Goal: Task Accomplishment & Management: Manage account settings

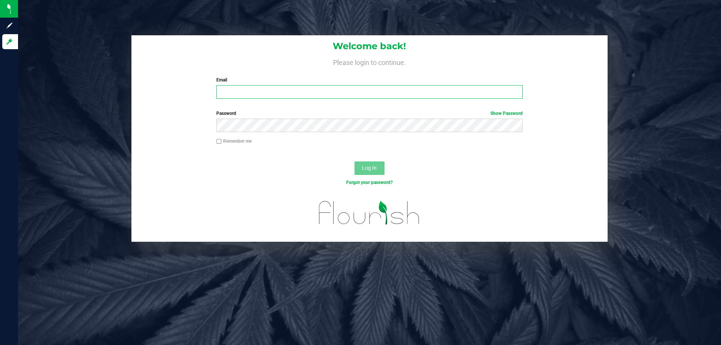
click at [261, 90] on input "Email" at bounding box center [369, 92] width 306 height 14
type input "[EMAIL_ADDRESS][DOMAIN_NAME]"
click at [354, 161] on button "Log In" at bounding box center [369, 168] width 30 height 14
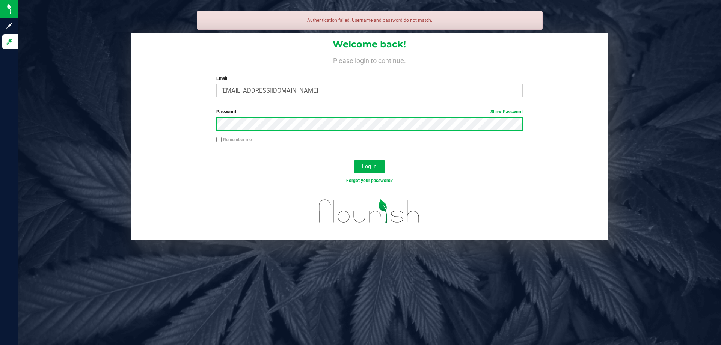
click at [354, 160] on button "Log In" at bounding box center [369, 167] width 30 height 14
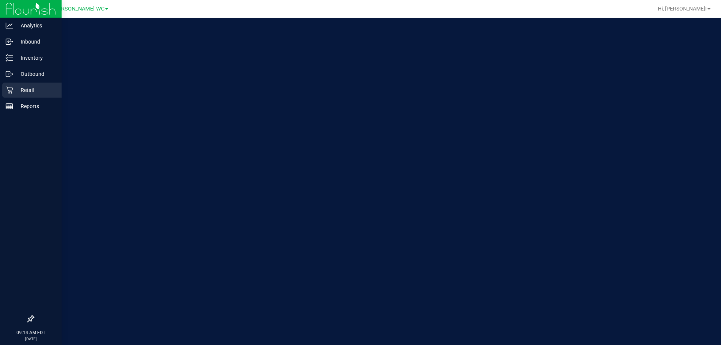
click at [26, 95] on div "Retail" at bounding box center [31, 90] width 59 height 15
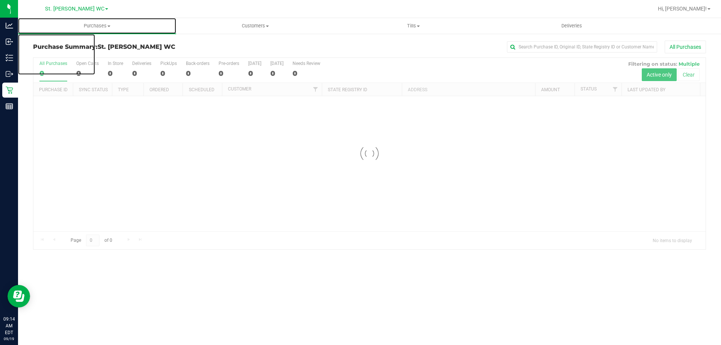
click at [89, 32] on uib-tab-heading "Purchases Summary of purchases Fulfillment All purchases" at bounding box center [97, 26] width 158 height 16
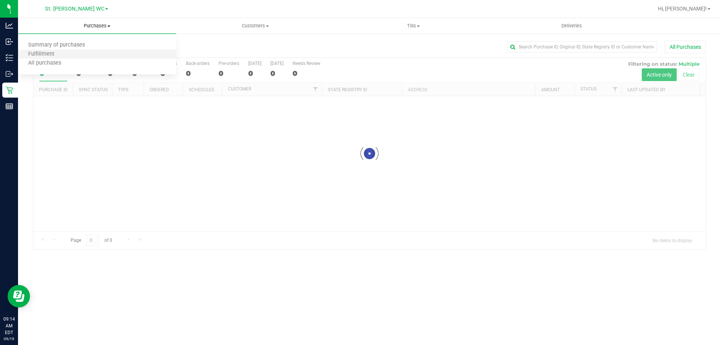
click at [77, 55] on li "Fulfillment" at bounding box center [97, 54] width 158 height 9
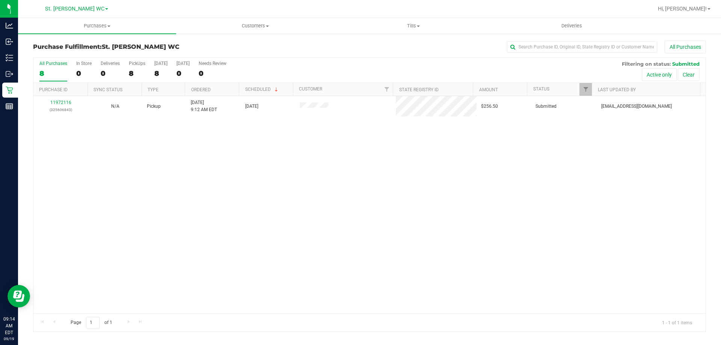
click at [150, 201] on div "11972116 (325606843) N/A Pickup [DATE] 9:12 AM EDT 9/19/2025 $256.50 Submitted …" at bounding box center [369, 204] width 672 height 217
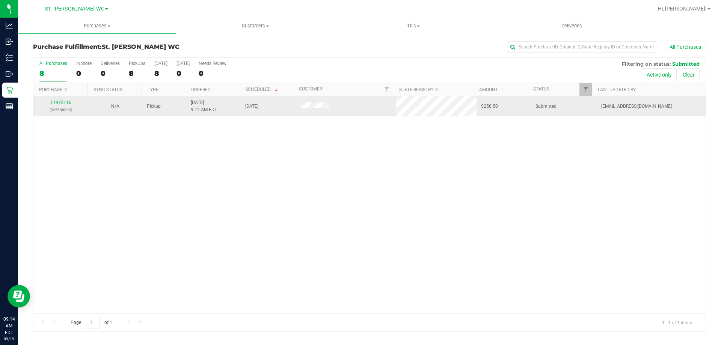
click at [60, 99] on div "11972116 (325606843)" at bounding box center [60, 106] width 45 height 14
click at [62, 102] on link "11972116" at bounding box center [60, 102] width 21 height 5
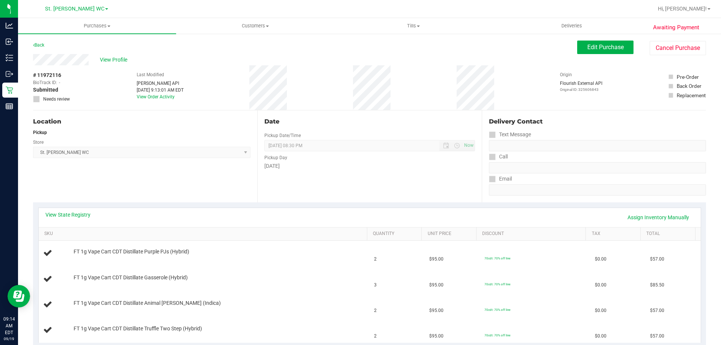
scroll to position [188, 0]
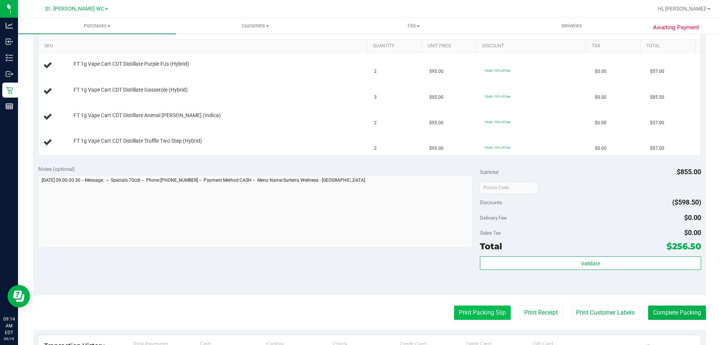
drag, startPoint x: 476, startPoint y: 303, endPoint x: 475, endPoint y: 307, distance: 4.4
click at [476, 305] on purchase-details "Back Edit Purchase Cancel Purchase View Profile # 11972116 BioTrack ID: - Submi…" at bounding box center [369, 162] width 673 height 618
click at [475, 307] on button "Print Packing Slip" at bounding box center [482, 313] width 57 height 14
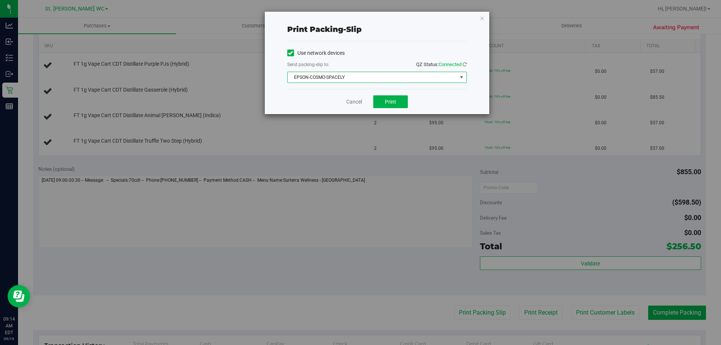
click at [368, 73] on span "EPSON-COSMO-SPACELY" at bounding box center [372, 77] width 169 height 11
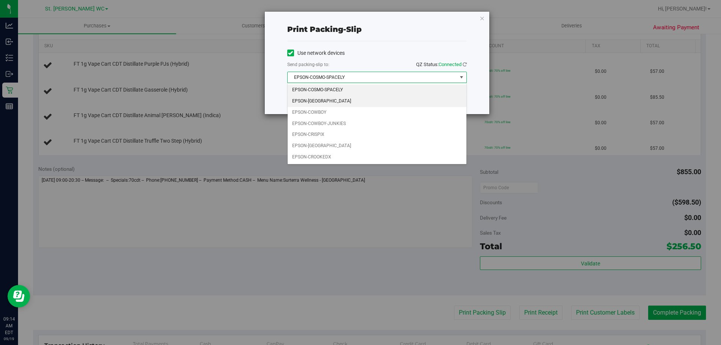
click at [343, 101] on li "EPSON-[GEOGRAPHIC_DATA]" at bounding box center [377, 101] width 179 height 11
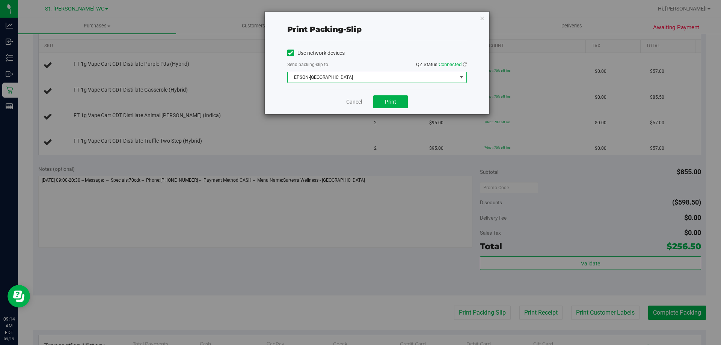
click at [331, 106] on div "Cancel Print" at bounding box center [376, 101] width 179 height 25
click at [392, 96] on button "Print" at bounding box center [390, 101] width 35 height 13
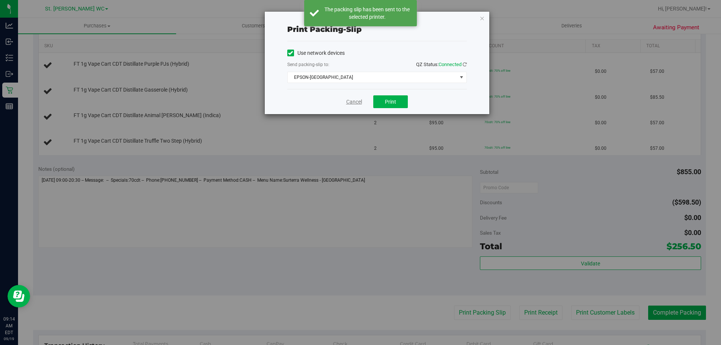
click at [353, 105] on link "Cancel" at bounding box center [354, 102] width 16 height 8
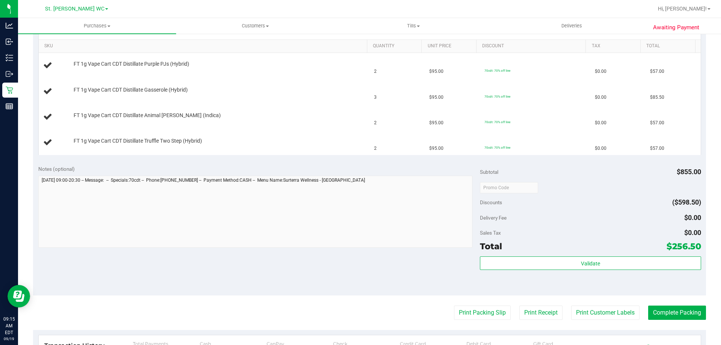
click at [454, 306] on button "Print Packing Slip" at bounding box center [482, 313] width 57 height 14
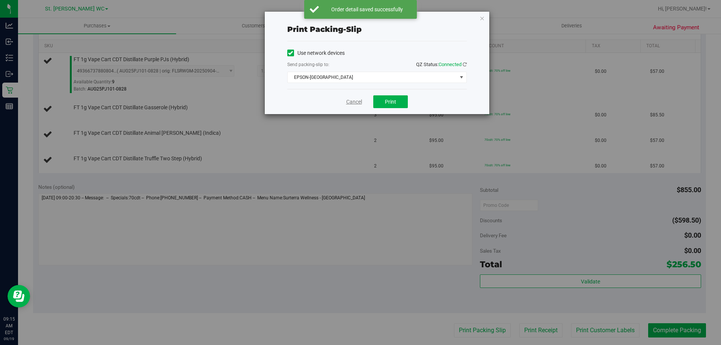
drag, startPoint x: 341, startPoint y: 102, endPoint x: 351, endPoint y: 104, distance: 10.4
click at [342, 102] on div "Cancel Print" at bounding box center [376, 101] width 179 height 25
click at [352, 104] on link "Cancel" at bounding box center [354, 102] width 16 height 8
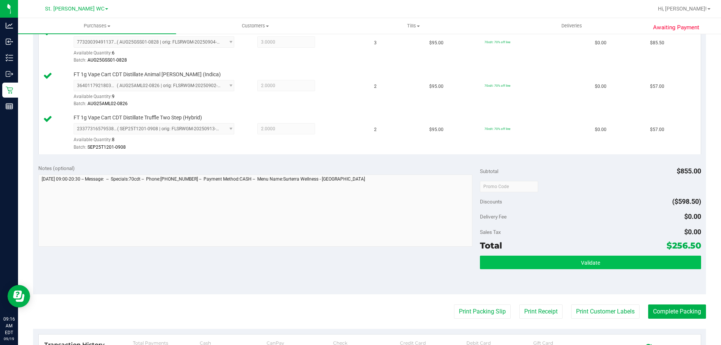
scroll to position [300, 0]
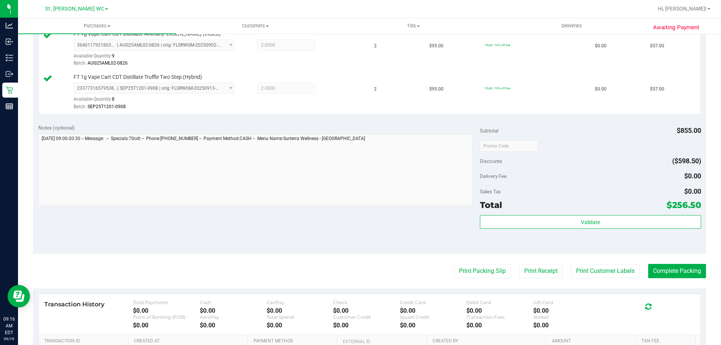
click at [601, 234] on div "Validate" at bounding box center [590, 232] width 221 height 34
click at [601, 231] on div "Validate" at bounding box center [590, 232] width 221 height 34
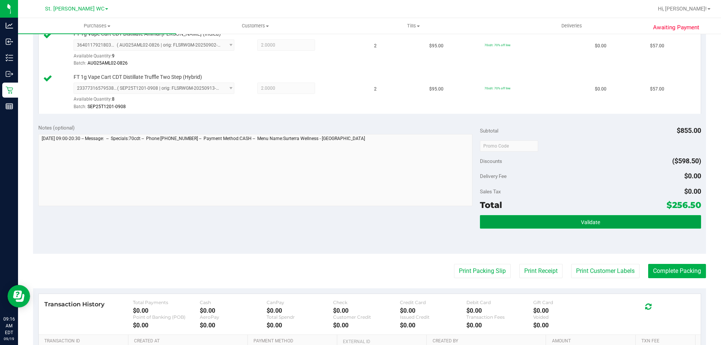
click at [601, 226] on button "Validate" at bounding box center [590, 222] width 221 height 14
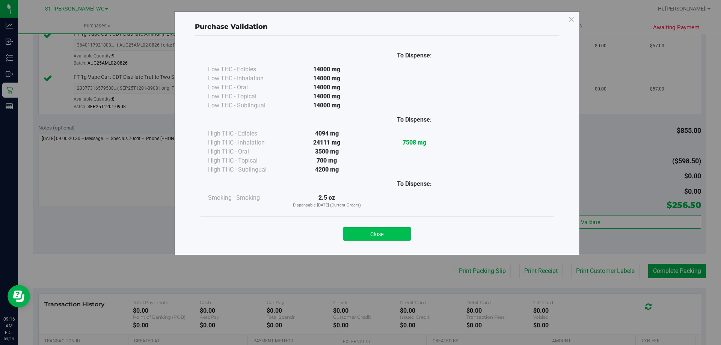
click at [387, 239] on button "Close" at bounding box center [377, 234] width 68 height 14
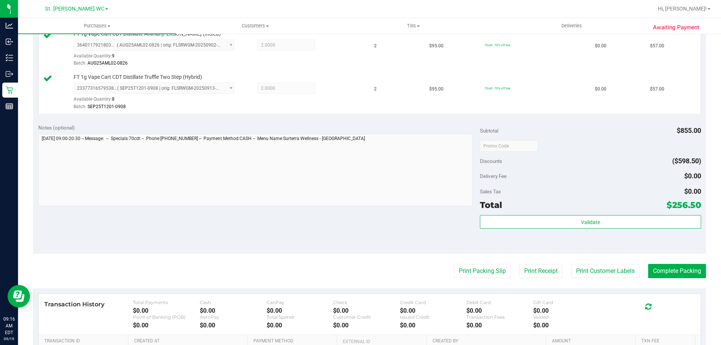
click at [592, 280] on purchase-details "Back Edit Purchase Cancel Purchase View Profile # 11972116 BioTrack ID: - Submi…" at bounding box center [369, 84] width 673 height 689
click at [592, 270] on button "Print Customer Labels" at bounding box center [605, 271] width 68 height 14
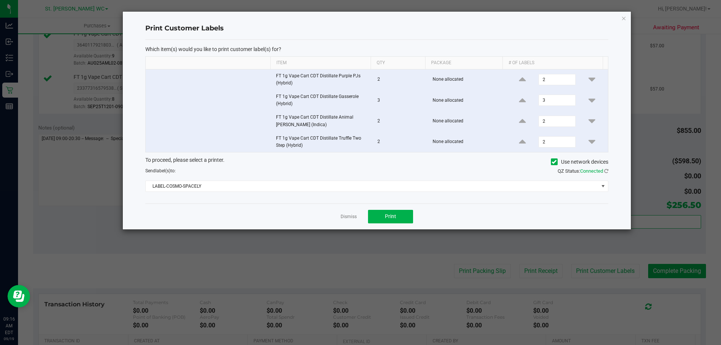
click at [356, 193] on div "Which item(s) would you like to print customer label(s) for? Item Qty Package #…" at bounding box center [376, 122] width 463 height 164
click at [352, 189] on span "LABEL-COSMO-SPACELY" at bounding box center [372, 186] width 453 height 11
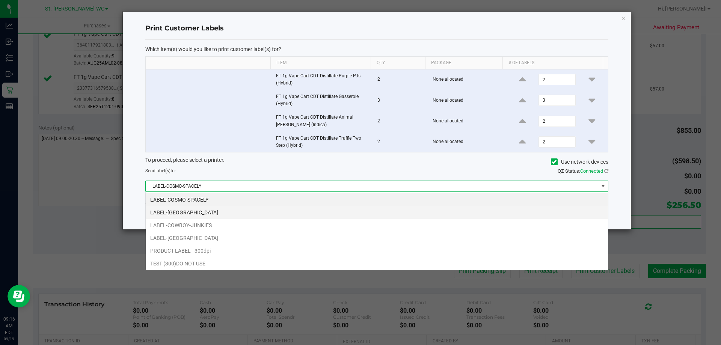
scroll to position [11, 463]
click at [273, 211] on li "LABEL-[GEOGRAPHIC_DATA]" at bounding box center [377, 212] width 462 height 13
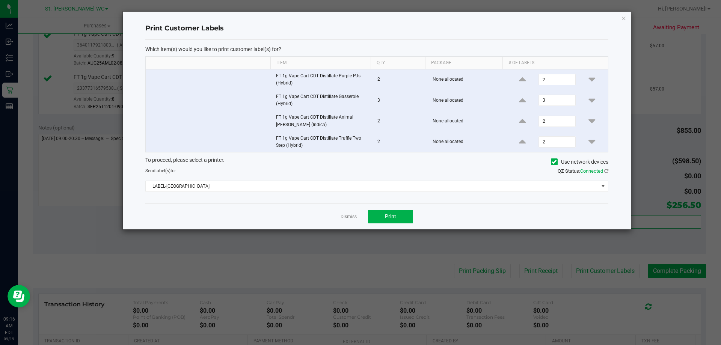
click at [262, 214] on div "Dismiss Print" at bounding box center [376, 216] width 463 height 26
click at [385, 213] on button "Print" at bounding box center [390, 217] width 45 height 14
click at [346, 217] on link "Dismiss" at bounding box center [349, 217] width 16 height 6
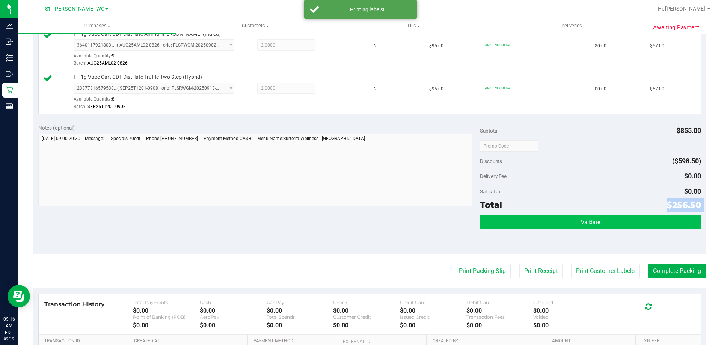
click at [512, 216] on div "Subtotal $855.00 Discounts ($598.50) Delivery Fee $0.00 Sales Tax $0.00 Total $…" at bounding box center [590, 186] width 221 height 125
click at [512, 219] on button "Validate" at bounding box center [590, 222] width 221 height 14
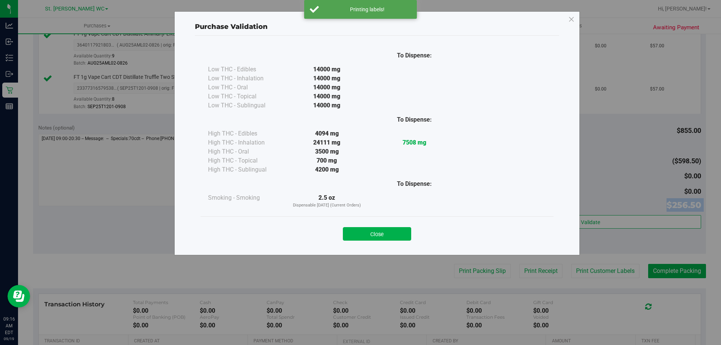
drag, startPoint x: 376, startPoint y: 237, endPoint x: 343, endPoint y: 222, distance: 36.8
click at [376, 238] on button "Close" at bounding box center [377, 234] width 68 height 14
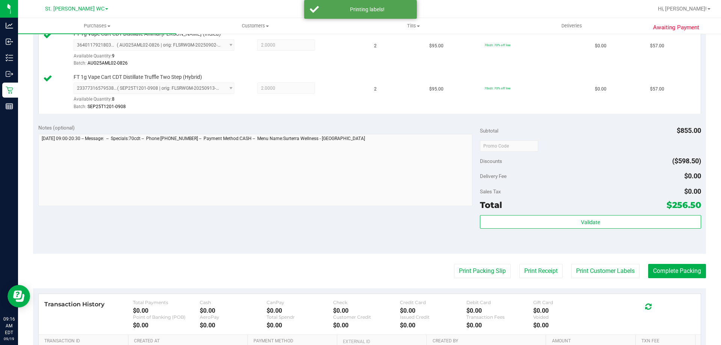
click at [328, 213] on div "Notes (optional) Subtotal $855.00 Discounts ($598.50) Delivery Fee $0.00 Sales …" at bounding box center [369, 186] width 673 height 135
click at [683, 272] on button "Complete Packing" at bounding box center [677, 271] width 58 height 14
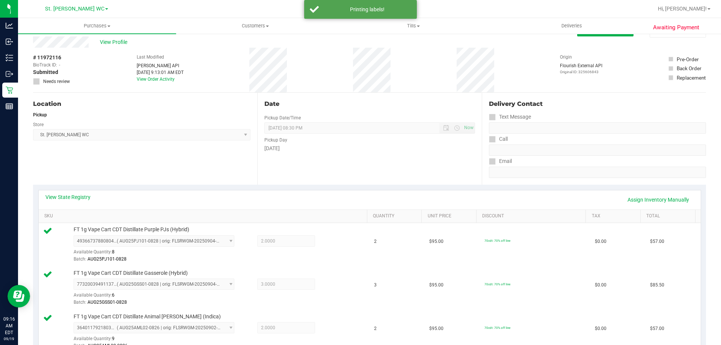
scroll to position [0, 0]
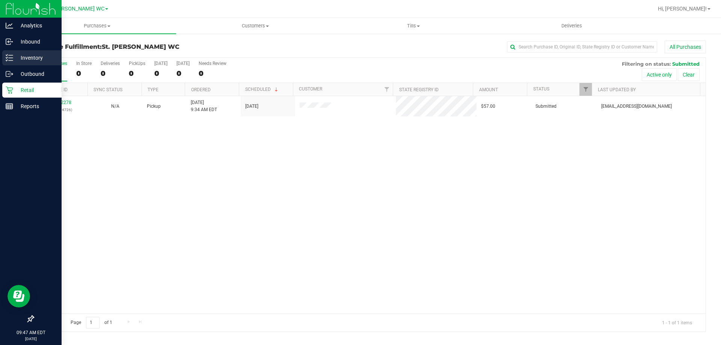
click at [11, 57] on icon at bounding box center [10, 58] width 8 height 8
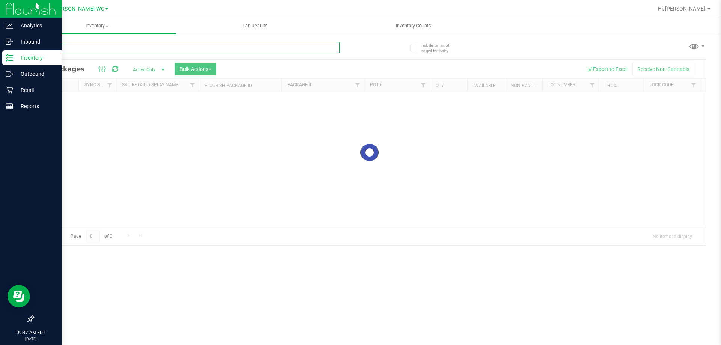
click at [89, 43] on input "text" at bounding box center [186, 47] width 307 height 11
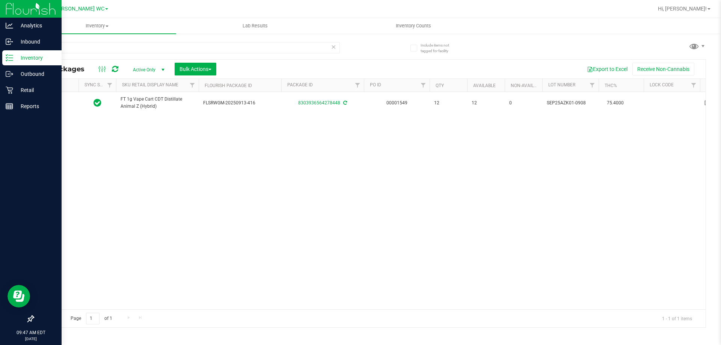
click at [404, 227] on div "FT 1g Vape Cart CDT Distillate Animal Z (Hybrid) FLSRWGM-20250913-416 830393656…" at bounding box center [369, 200] width 672 height 217
click at [117, 264] on div "Action Action Adjust qty Create package Edit attributes Global inventory Locate…" at bounding box center [369, 200] width 672 height 217
click at [93, 45] on input "azk" at bounding box center [186, 47] width 307 height 11
click at [87, 45] on input "azk" at bounding box center [186, 47] width 307 height 11
click at [85, 45] on input "azk" at bounding box center [186, 47] width 307 height 11
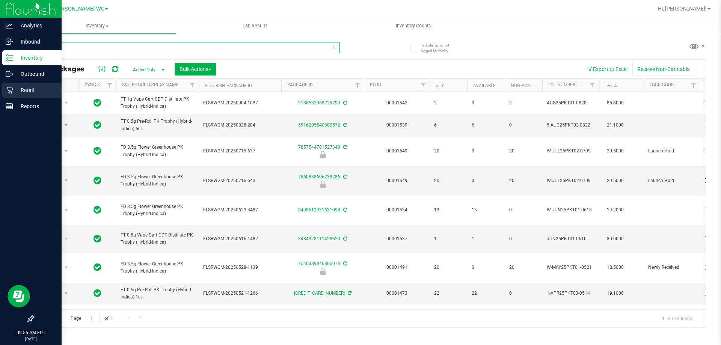
type input "pkt"
click at [29, 89] on p "Retail" at bounding box center [35, 90] width 45 height 9
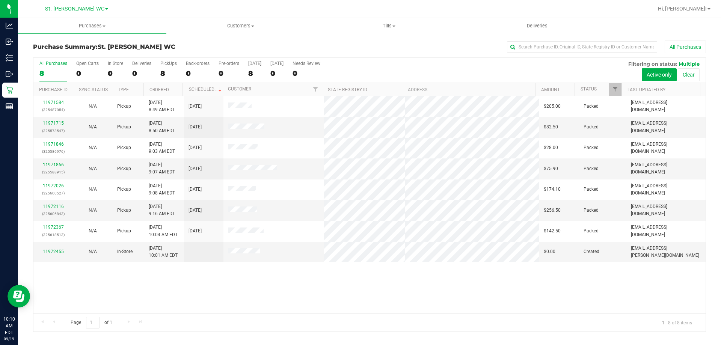
click at [331, 299] on div "11971584 (325487054) N/A Pickup [DATE] 8:49 AM EDT 9/19/2025 $205.00 Packed [EM…" at bounding box center [369, 204] width 672 height 217
click at [61, 252] on link "11972455" at bounding box center [53, 251] width 21 height 5
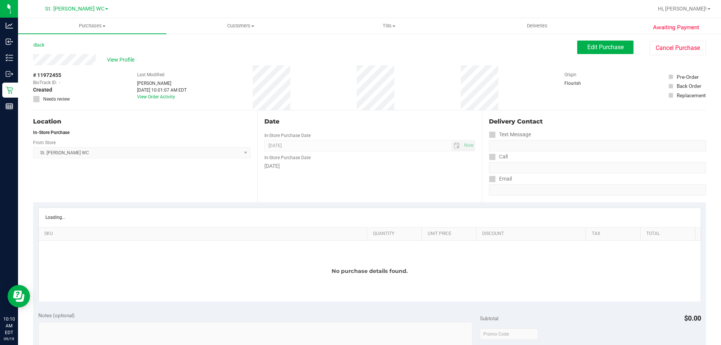
click at [386, 266] on div "No purchase details found." at bounding box center [370, 271] width 662 height 61
click at [402, 208] on div "Loading..." at bounding box center [370, 217] width 662 height 19
click at [423, 201] on div "Date In-Store Purchase Date [DATE] Now In-Store Purchase Date [DATE]" at bounding box center [369, 156] width 224 height 92
click at [658, 41] on button "Cancel Purchase" at bounding box center [678, 48] width 56 height 14
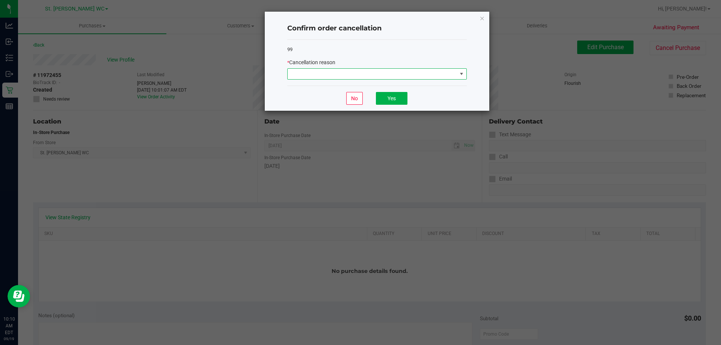
click at [360, 74] on span at bounding box center [372, 74] width 169 height 11
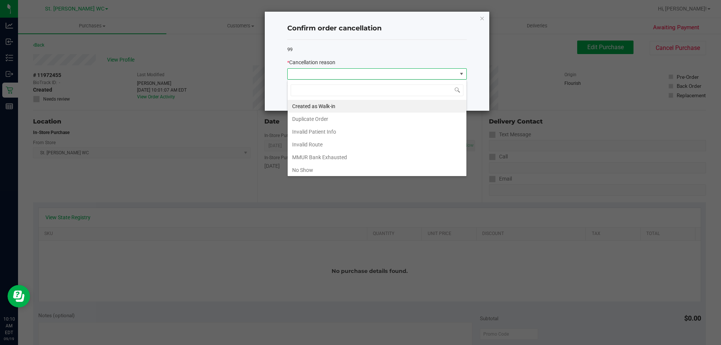
scroll to position [11, 179]
click at [341, 110] on li "Created as Walk-in" at bounding box center [377, 106] width 179 height 13
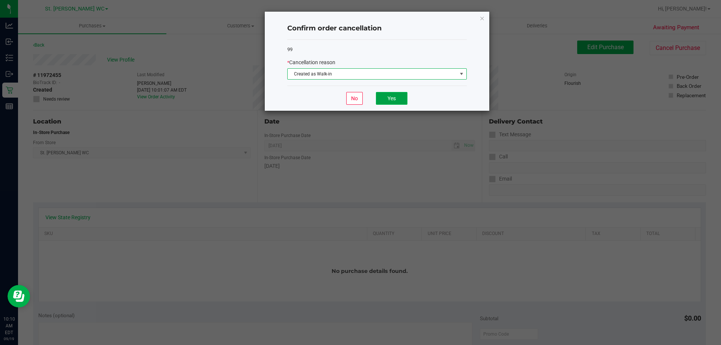
click at [384, 100] on button "Yes" at bounding box center [392, 98] width 32 height 13
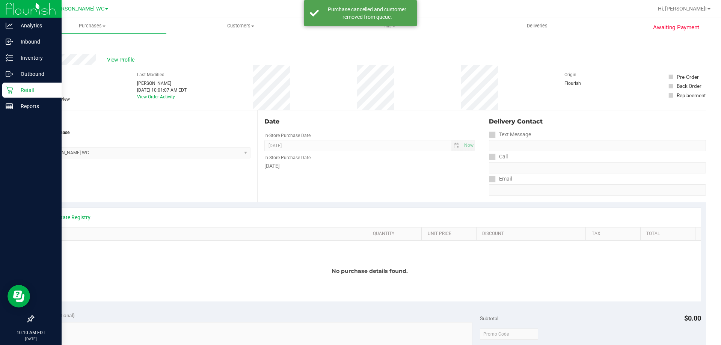
click at [10, 89] on icon at bounding box center [10, 90] width 8 height 8
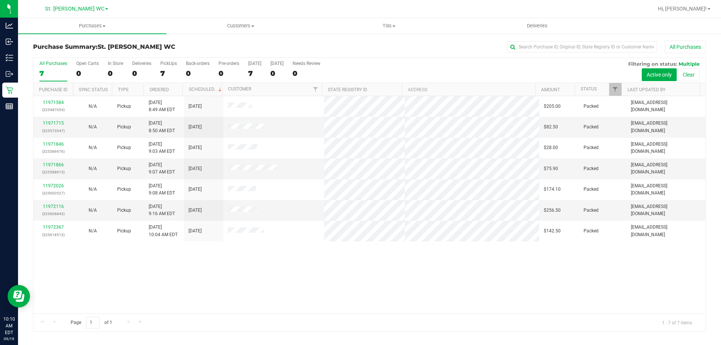
click at [208, 280] on div "11971584 (325487054) N/A Pickup [DATE] 8:49 AM EDT 9/19/2025 $205.00 Packed [EM…" at bounding box center [369, 204] width 672 height 217
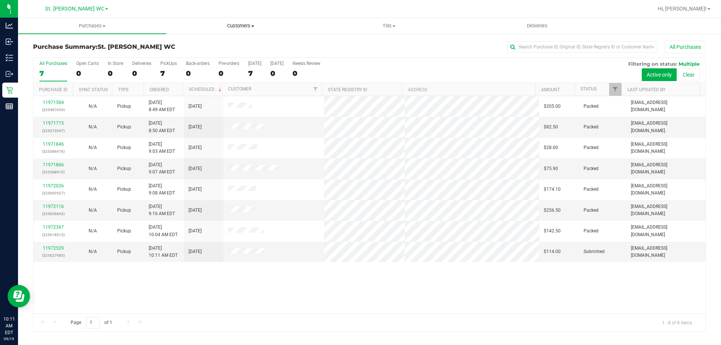
click at [255, 20] on uib-tab-heading "Customers All customers Add a new customer All physicians" at bounding box center [241, 25] width 148 height 15
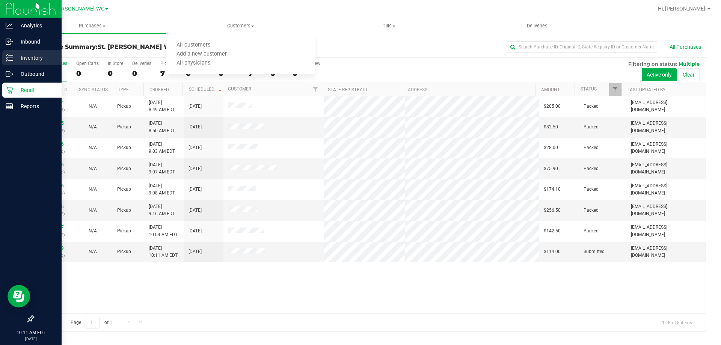
click at [18, 53] on div "Inventory" at bounding box center [31, 57] width 59 height 15
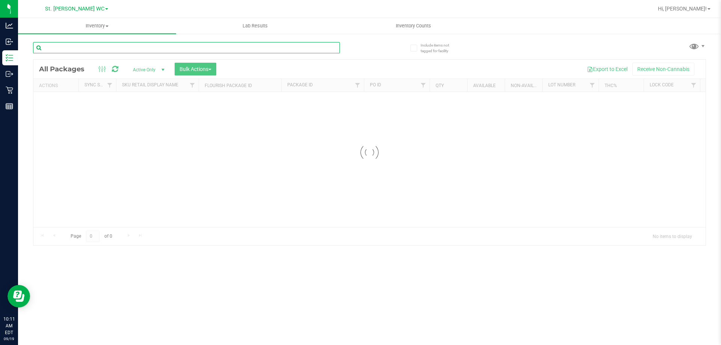
click at [99, 47] on input "text" at bounding box center [186, 47] width 307 height 11
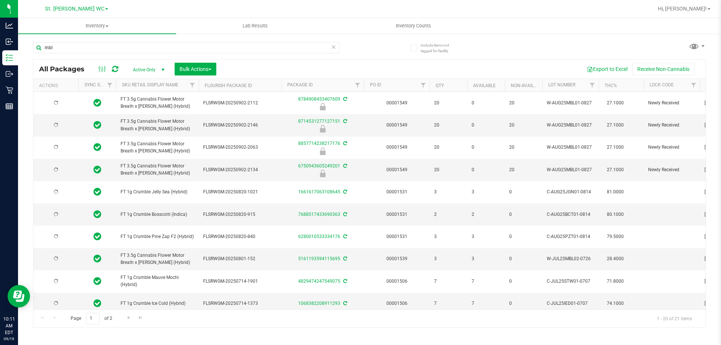
click at [149, 106] on span "FT 3.5g Cannabis Flower Motor Breath x [PERSON_NAME] (Hybrid)" at bounding box center [158, 103] width 74 height 14
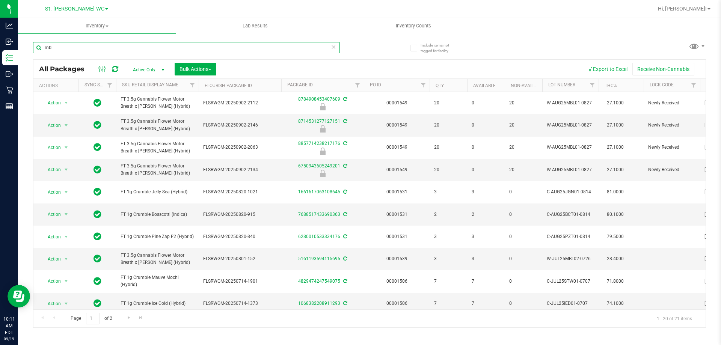
click at [162, 49] on input "mbl" at bounding box center [186, 47] width 307 height 11
paste input "FT 3.5g Cannabis Flower Motor Breath x [PERSON_NAME] (Hybrid)"
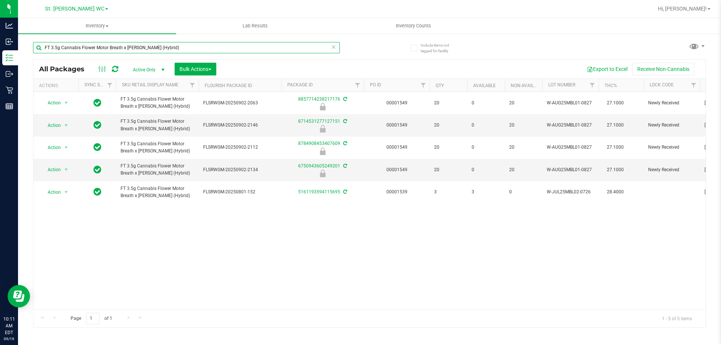
type input "FT 3.5g Cannabis Flower Motor Breath x [PERSON_NAME] (Hybrid)"
click at [275, 218] on div "Action Action Edit attributes Global inventory Locate package Package audit log…" at bounding box center [369, 200] width 672 height 217
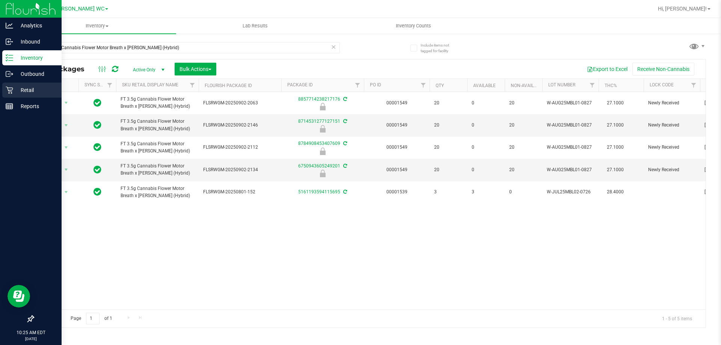
click at [14, 87] on p "Retail" at bounding box center [35, 90] width 45 height 9
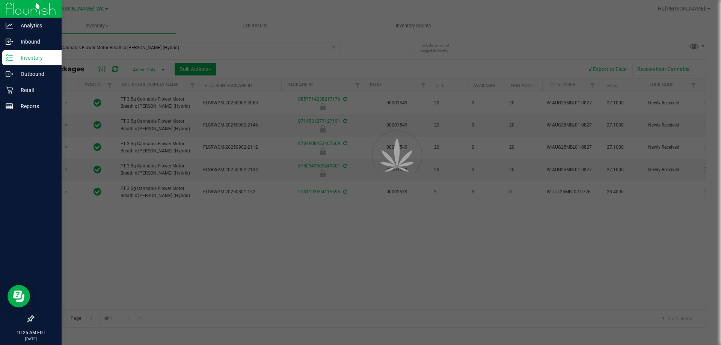
click at [112, 30] on div at bounding box center [360, 172] width 721 height 345
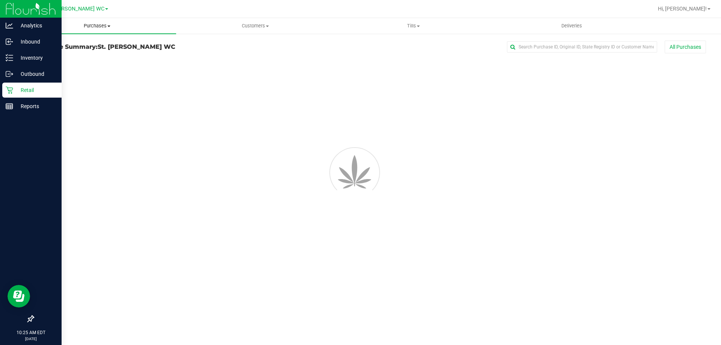
click at [109, 29] on span "Purchases" at bounding box center [97, 26] width 158 height 7
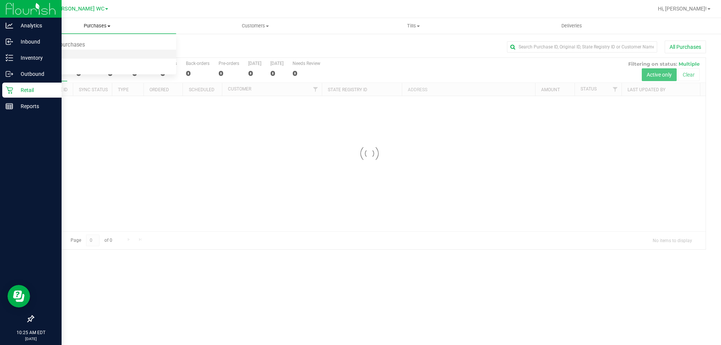
click at [94, 54] on li "Fulfillment" at bounding box center [97, 54] width 158 height 9
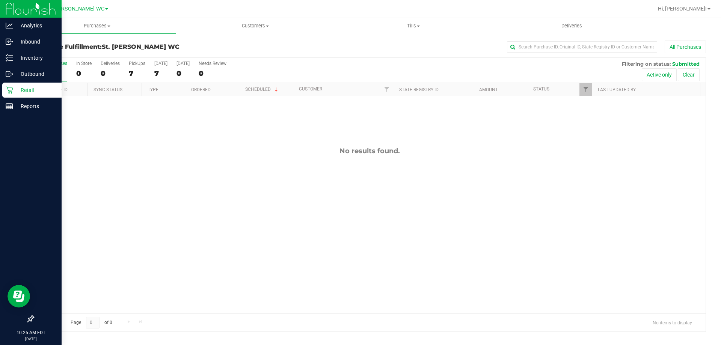
click at [201, 208] on div "No results found." at bounding box center [369, 230] width 672 height 268
